Goal: Navigation & Orientation: Find specific page/section

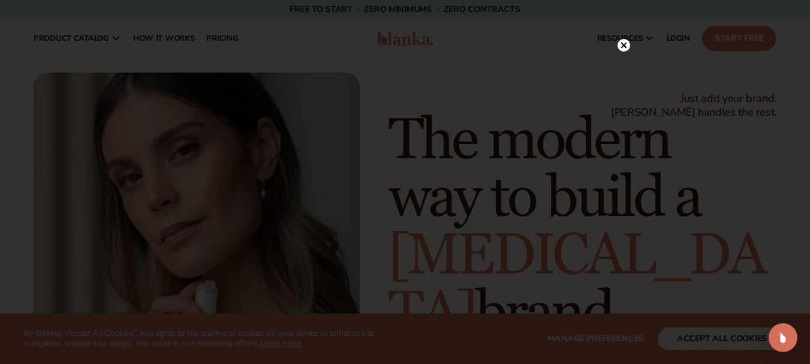
click at [630, 45] on circle at bounding box center [624, 45] width 13 height 13
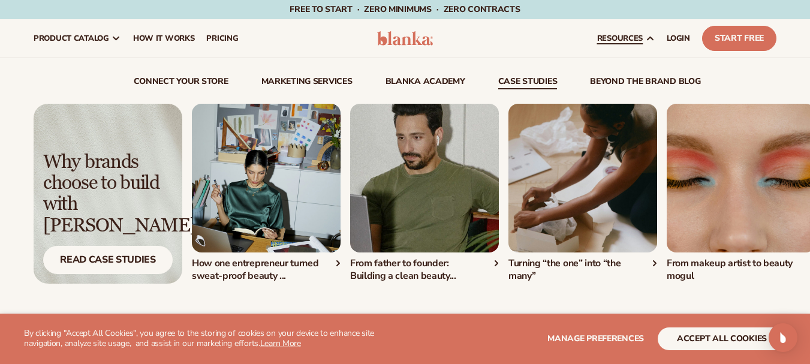
click at [375, 195] on img "2 / 4" at bounding box center [424, 178] width 149 height 149
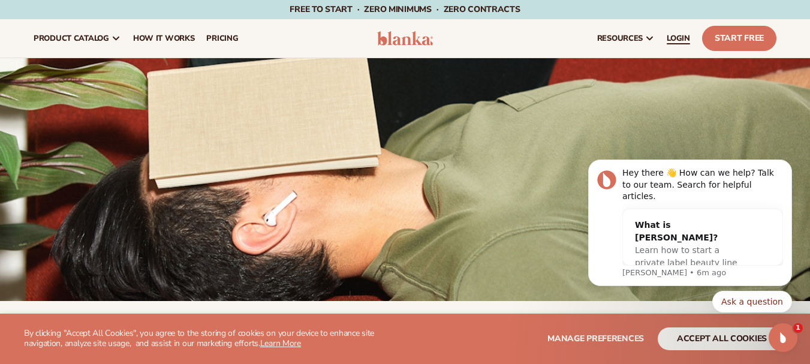
click at [680, 43] on span "LOGIN" at bounding box center [678, 39] width 23 height 10
